Goal: Task Accomplishment & Management: Manage account settings

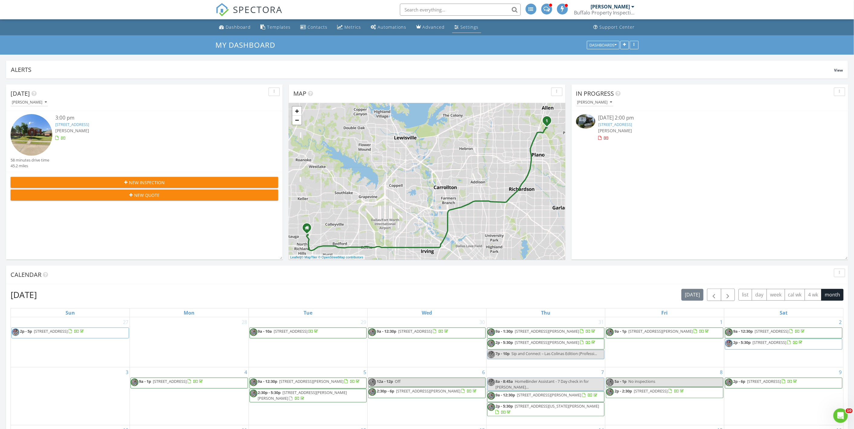
click at [451, 27] on li "Settings" at bounding box center [466, 27] width 31 height 16
click at [455, 27] on div "Settings" at bounding box center [457, 26] width 5 height 5
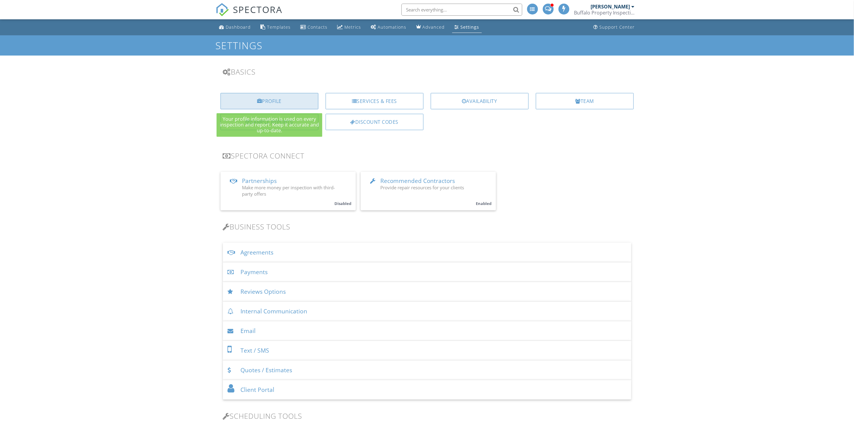
click at [277, 101] on div "Profile" at bounding box center [270, 101] width 98 height 16
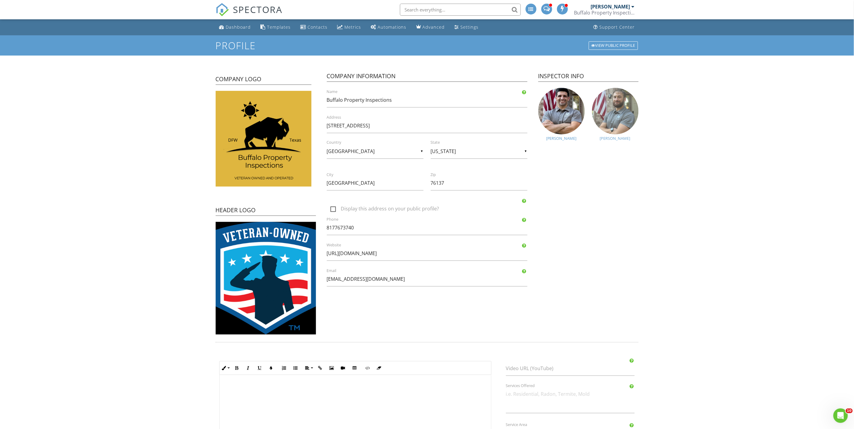
click at [621, 116] on img at bounding box center [615, 111] width 47 height 47
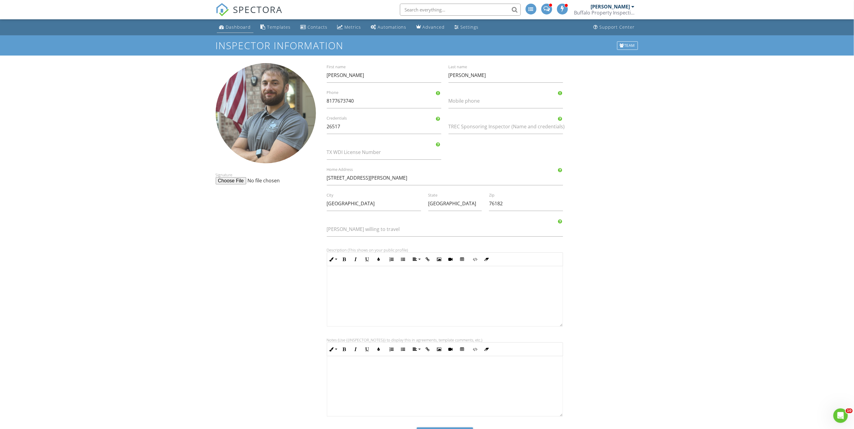
click at [235, 28] on div "Dashboard" at bounding box center [238, 27] width 25 height 6
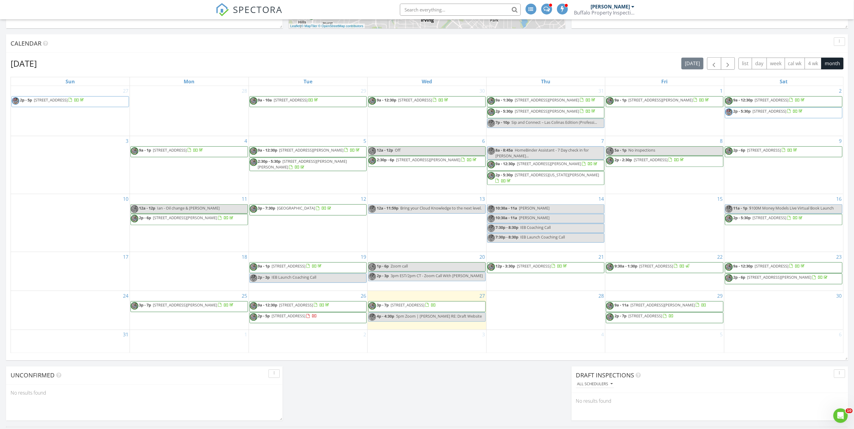
scroll to position [231, 0]
click at [732, 66] on button "button" at bounding box center [728, 64] width 14 height 12
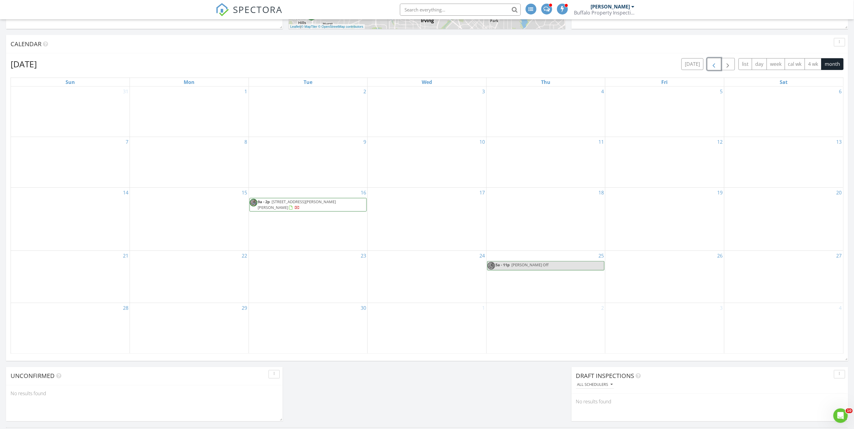
click at [713, 63] on span "button" at bounding box center [714, 64] width 7 height 7
